Goal: Submit feedback/report problem: Provide input to the site owners about the experience or issues

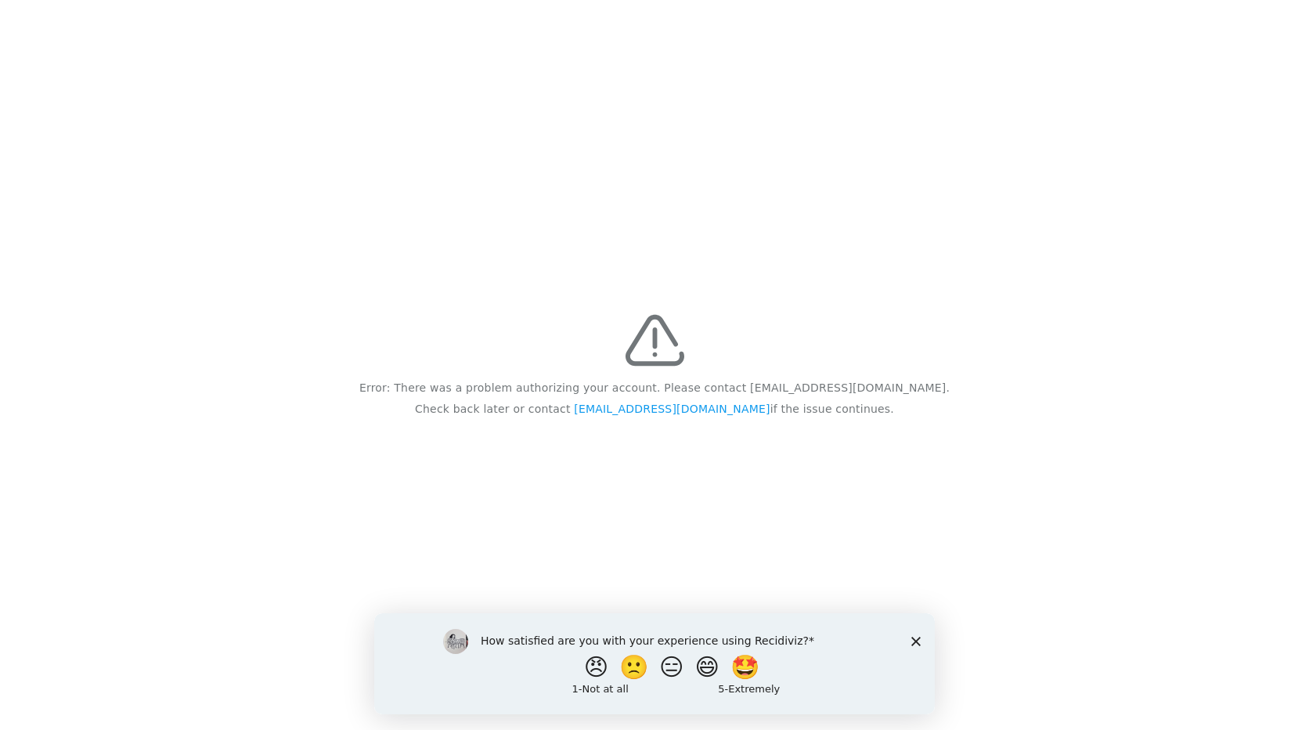
click at [916, 645] on div "How satisfied are you with your experience using Recidiviz? 😠 🙁 😑 😄 🤩 1 - Not a…" at bounding box center [654, 662] width 561 height 101
click at [660, 402] on link "[EMAIL_ADDRESS][DOMAIN_NAME]" at bounding box center [672, 408] width 196 height 13
